Goal: Browse casually

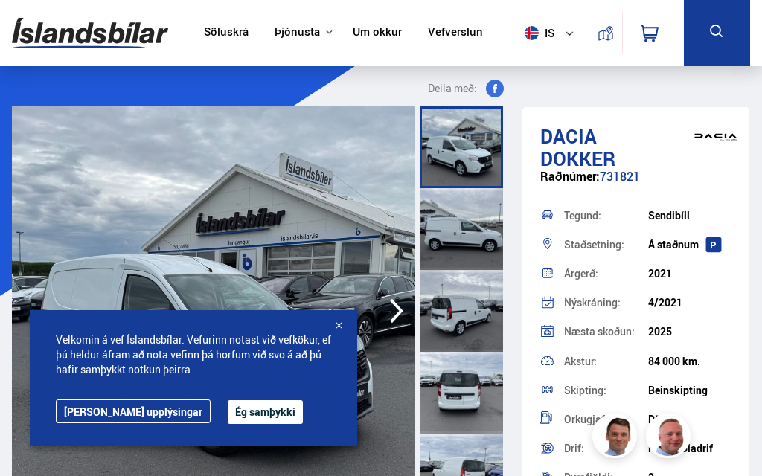
click at [228, 424] on button "Ég samþykki" at bounding box center [265, 412] width 75 height 24
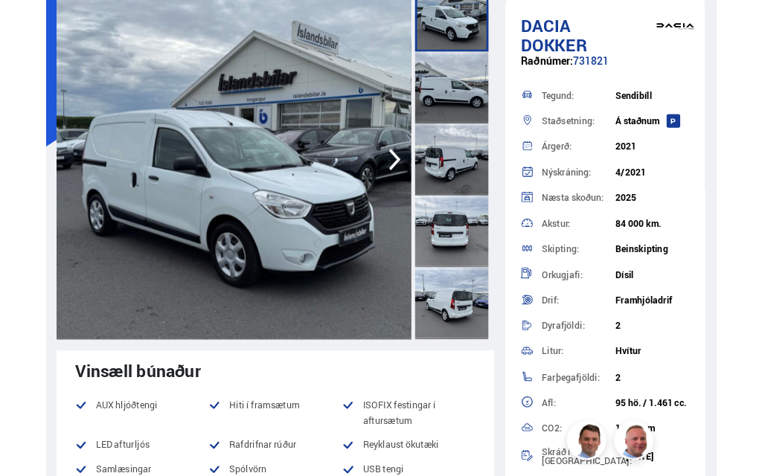
scroll to position [109, 0]
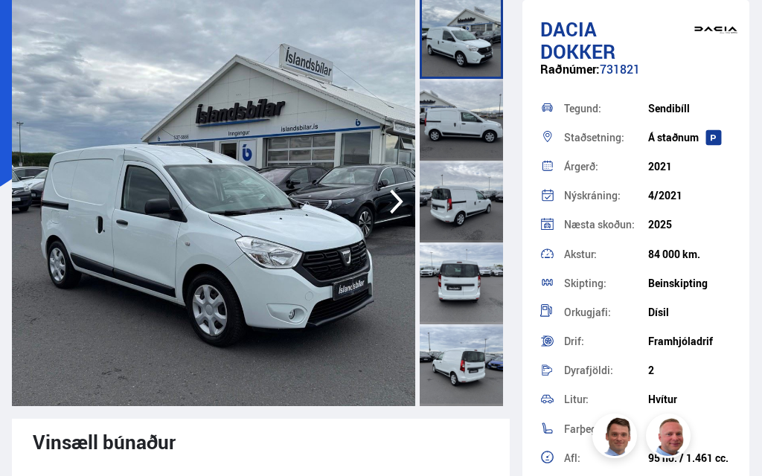
click at [405, 199] on icon "button" at bounding box center [397, 202] width 30 height 36
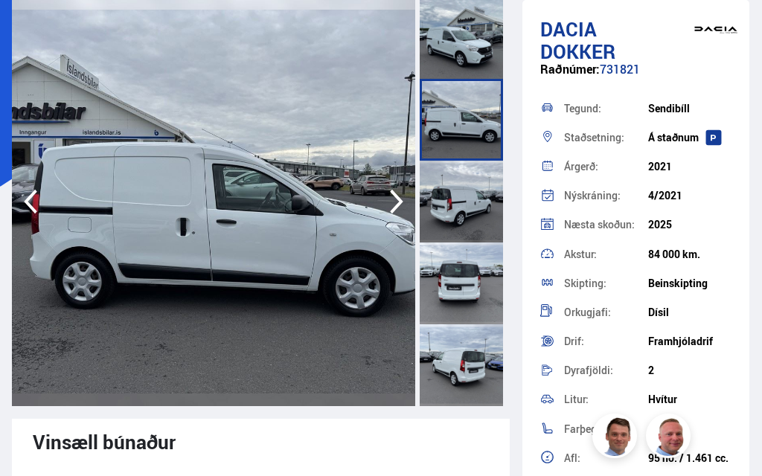
click at [407, 205] on icon "button" at bounding box center [397, 202] width 30 height 36
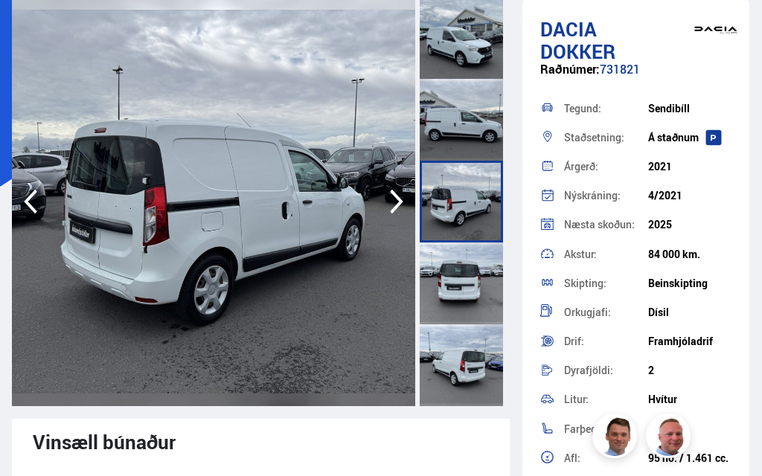
click at [403, 208] on icon "button" at bounding box center [397, 202] width 30 height 36
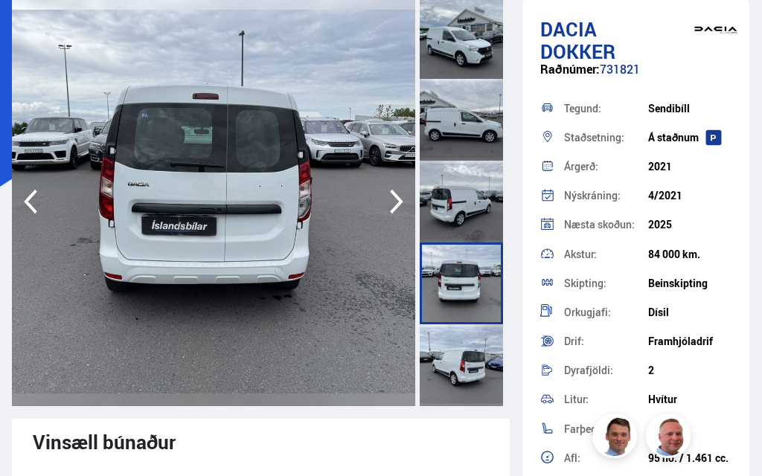
click at [407, 202] on icon "button" at bounding box center [397, 202] width 30 height 36
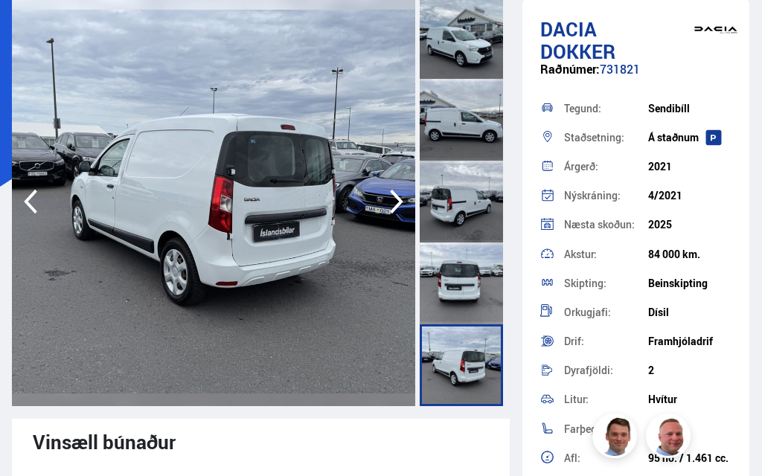
click at [405, 199] on icon "button" at bounding box center [397, 202] width 30 height 36
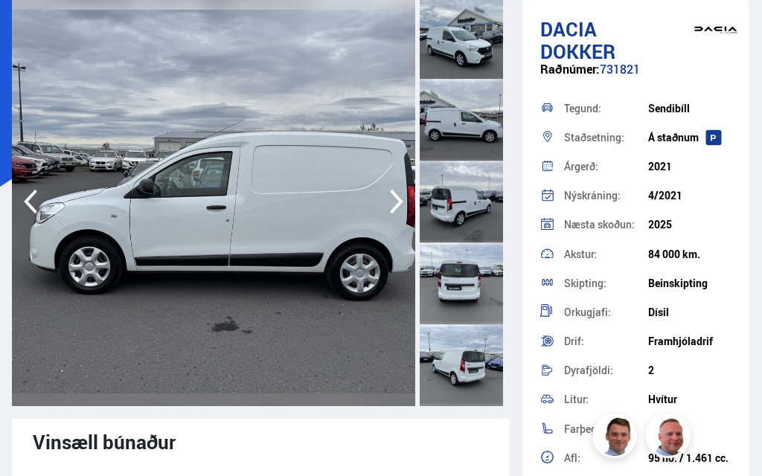
click at [410, 207] on icon "button" at bounding box center [397, 202] width 30 height 36
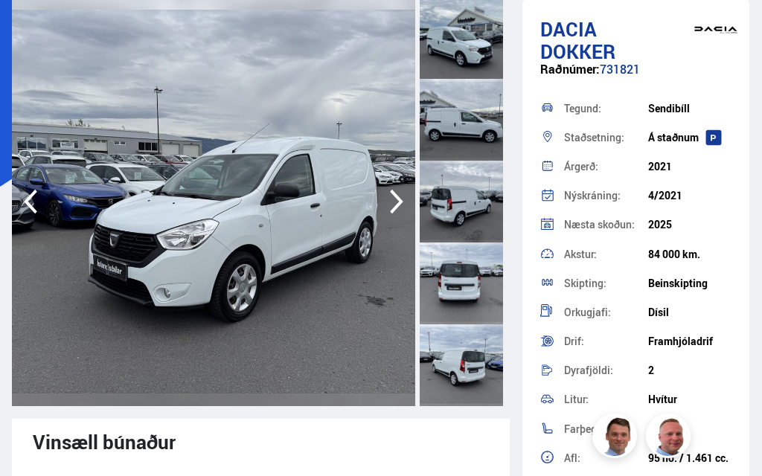
click at [408, 203] on icon "button" at bounding box center [397, 202] width 30 height 36
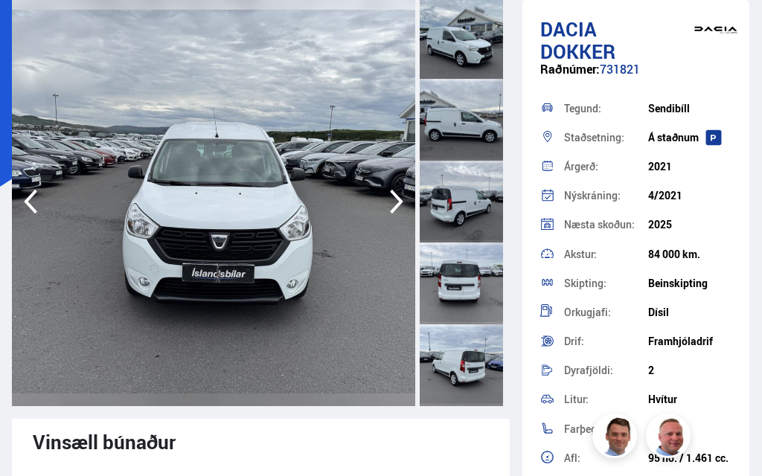
click at [405, 198] on icon "button" at bounding box center [397, 202] width 30 height 36
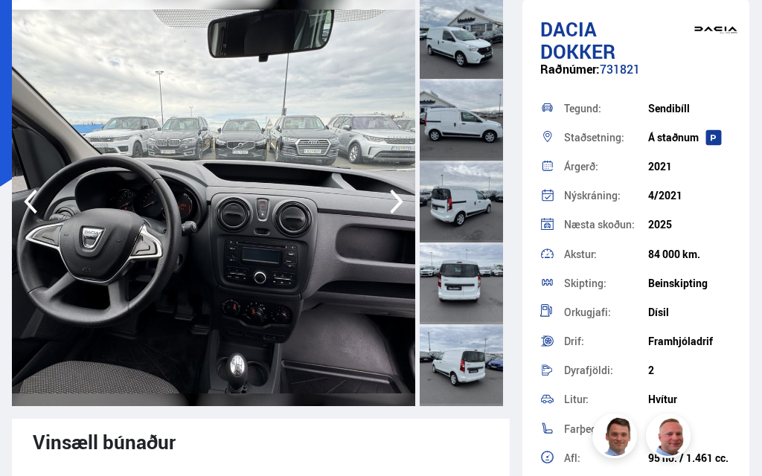
click at [406, 210] on icon "button" at bounding box center [397, 202] width 30 height 36
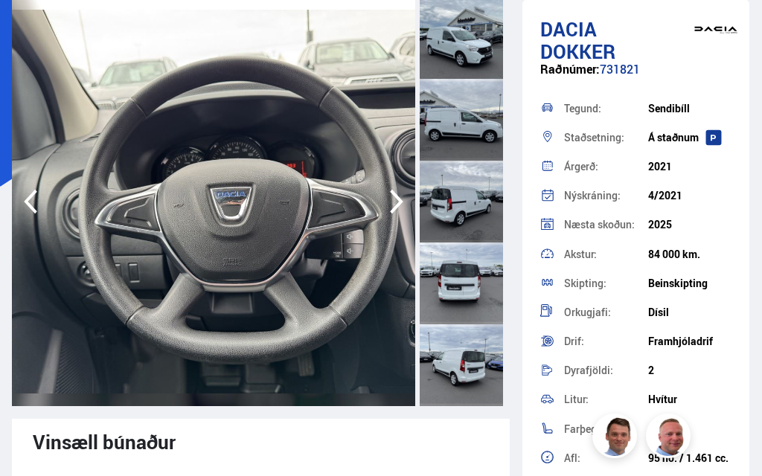
click at [405, 200] on icon "button" at bounding box center [397, 202] width 30 height 36
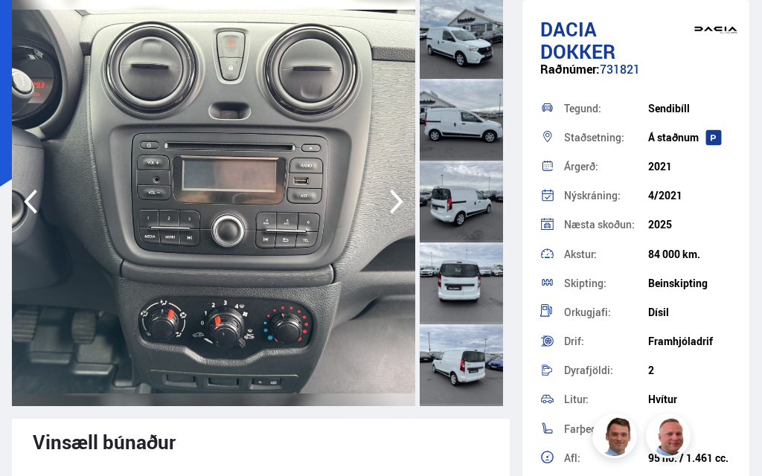
click at [403, 210] on icon "button" at bounding box center [397, 202] width 30 height 36
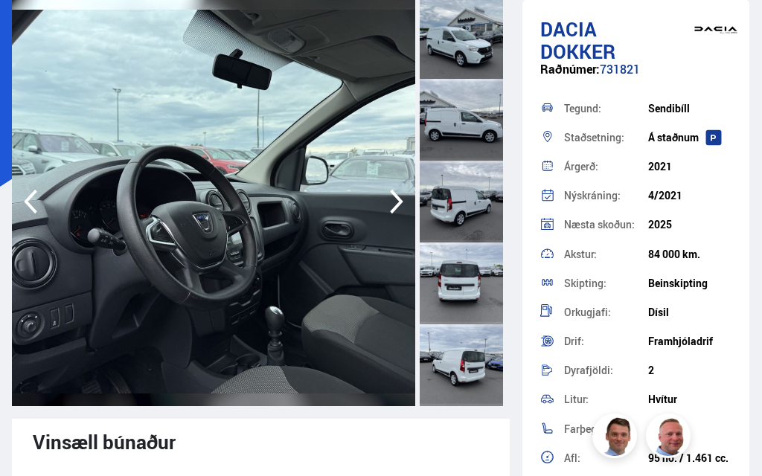
click at [401, 207] on icon "button" at bounding box center [397, 202] width 30 height 36
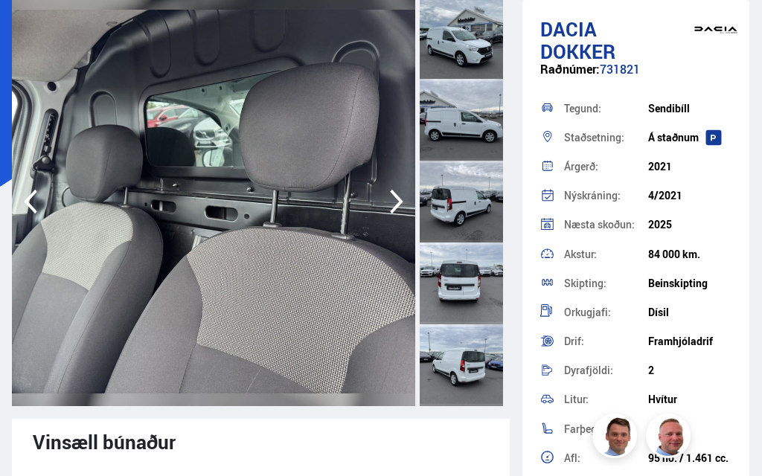
click at [403, 206] on icon "button" at bounding box center [397, 202] width 30 height 36
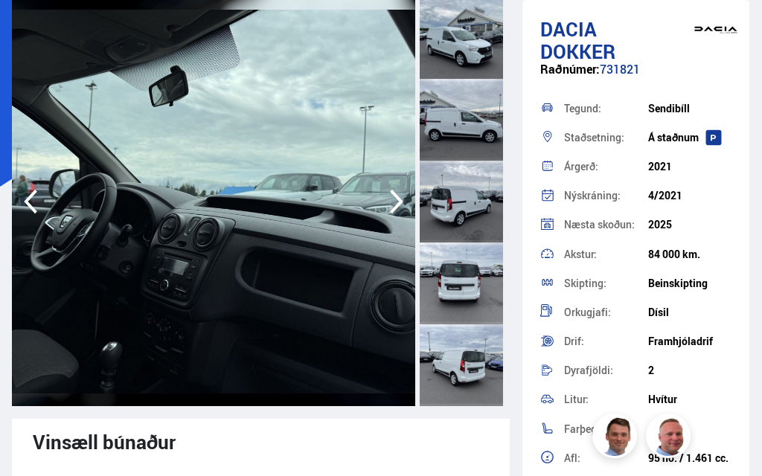
click at [397, 204] on icon "button" at bounding box center [396, 202] width 13 height 25
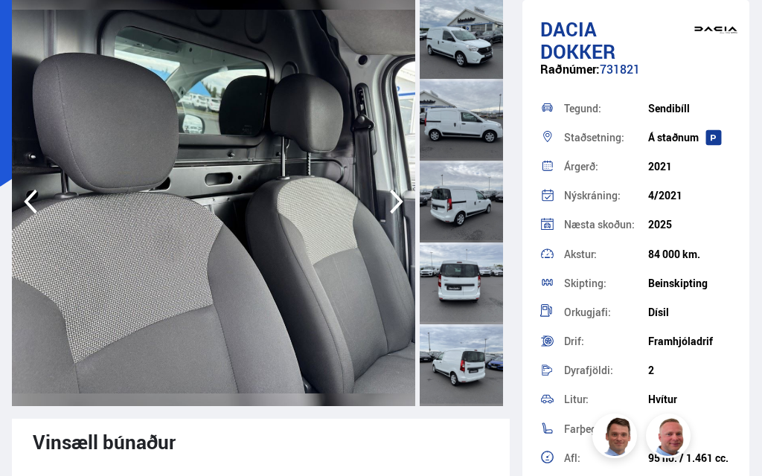
click at [399, 203] on icon "button" at bounding box center [396, 202] width 13 height 25
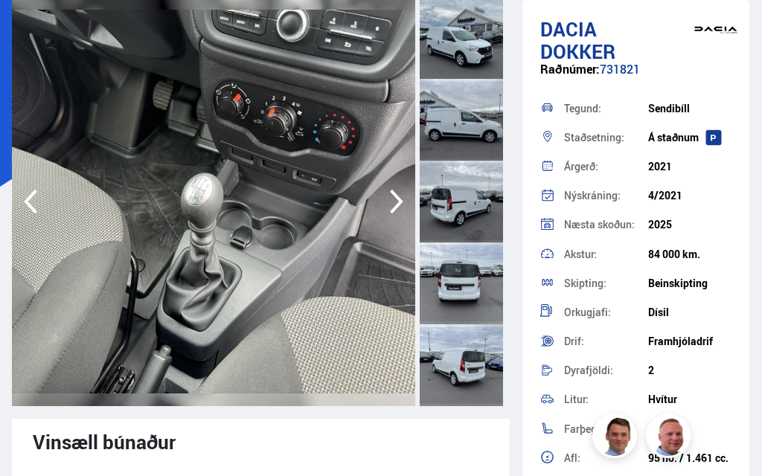
click at [396, 211] on icon "button" at bounding box center [397, 202] width 30 height 36
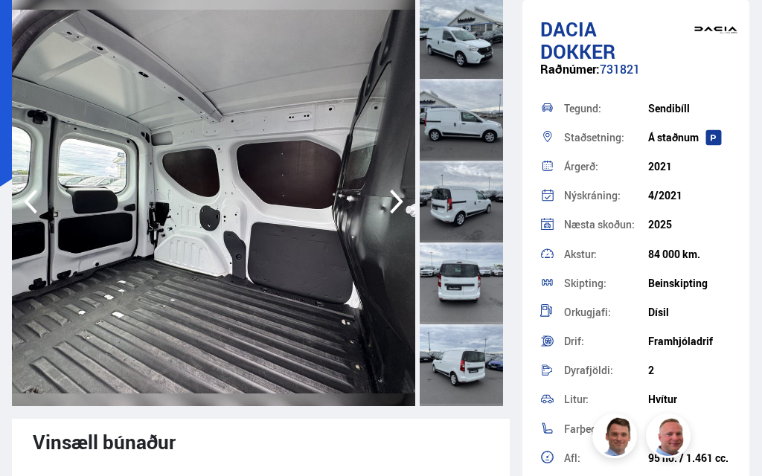
click at [398, 200] on icon "button" at bounding box center [396, 202] width 13 height 25
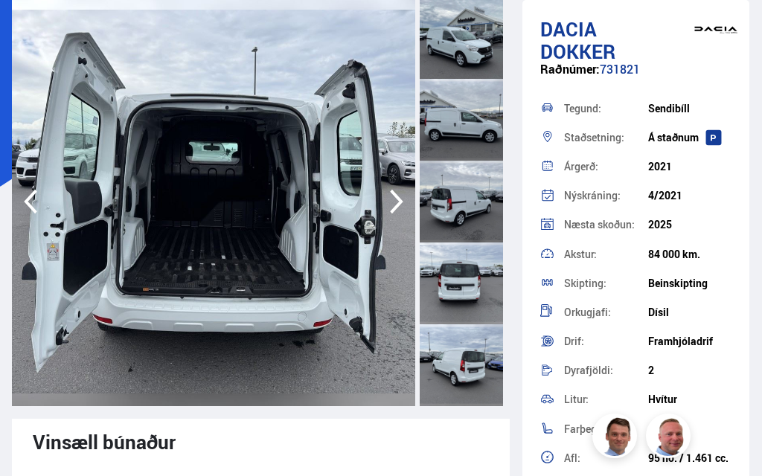
click at [394, 208] on icon "button" at bounding box center [396, 202] width 13 height 25
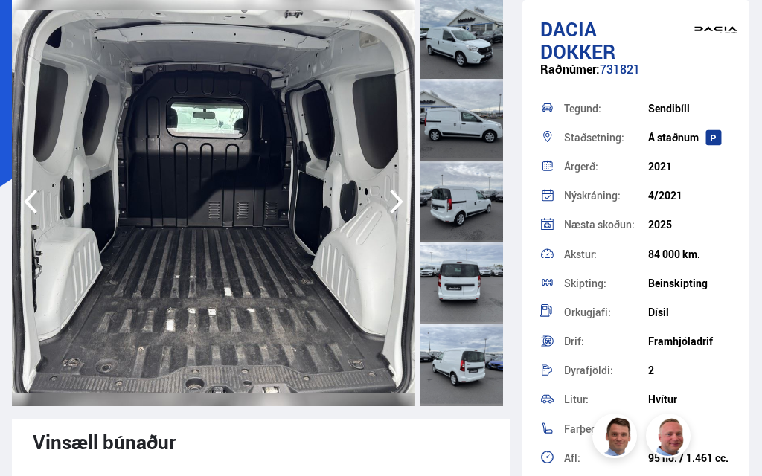
click at [400, 198] on icon "button" at bounding box center [397, 202] width 30 height 36
